Goal: Task Accomplishment & Management: Use online tool/utility

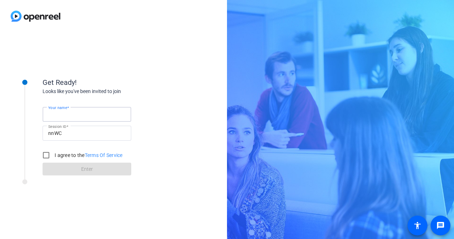
click at [96, 114] on input "Your name" at bounding box center [86, 114] width 77 height 9
type input "[PERSON_NAME]"
click at [48, 155] on input "I agree to the Terms Of Service" at bounding box center [46, 155] width 14 height 14
checkbox input "true"
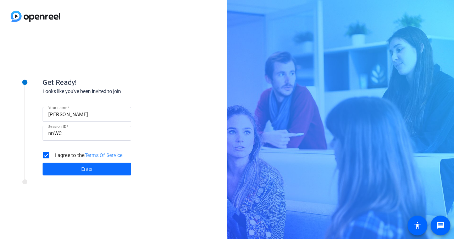
click at [78, 166] on span at bounding box center [87, 168] width 89 height 17
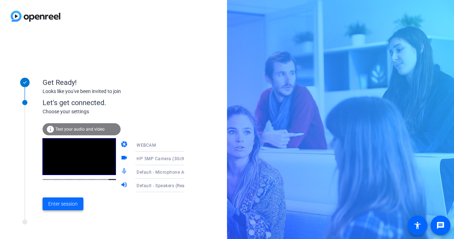
click at [58, 201] on span "Enter session" at bounding box center [62, 203] width 29 height 7
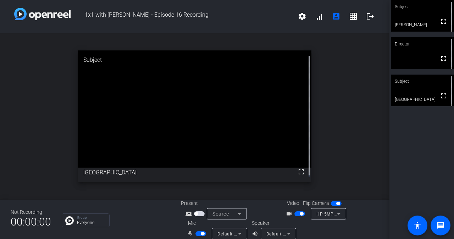
click at [201, 232] on span "button" at bounding box center [203, 234] width 4 height 4
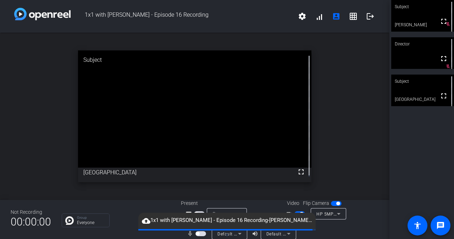
click at [361, 140] on div "open_in_new Subject fullscreen [GEOGRAPHIC_DATA]" at bounding box center [194, 116] width 389 height 167
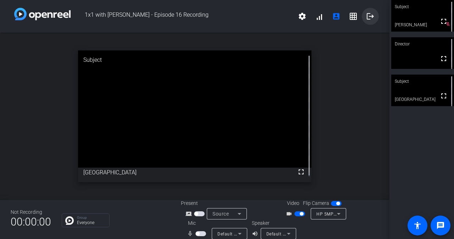
click at [367, 17] on mat-icon "logout" at bounding box center [370, 16] width 9 height 9
